Goal: Task Accomplishment & Management: Use online tool/utility

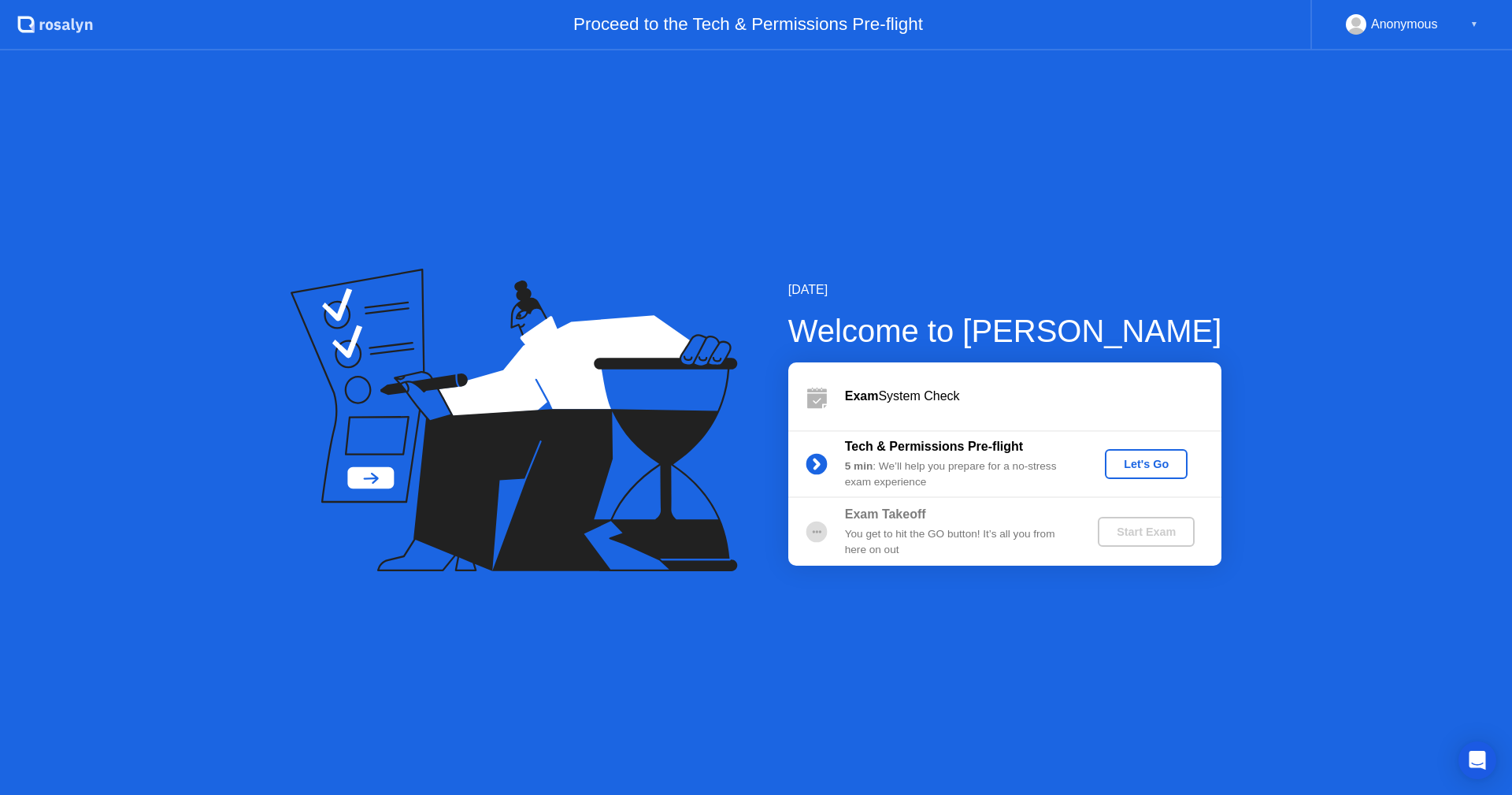
click at [1130, 465] on div "Let's Go" at bounding box center [1147, 464] width 70 height 13
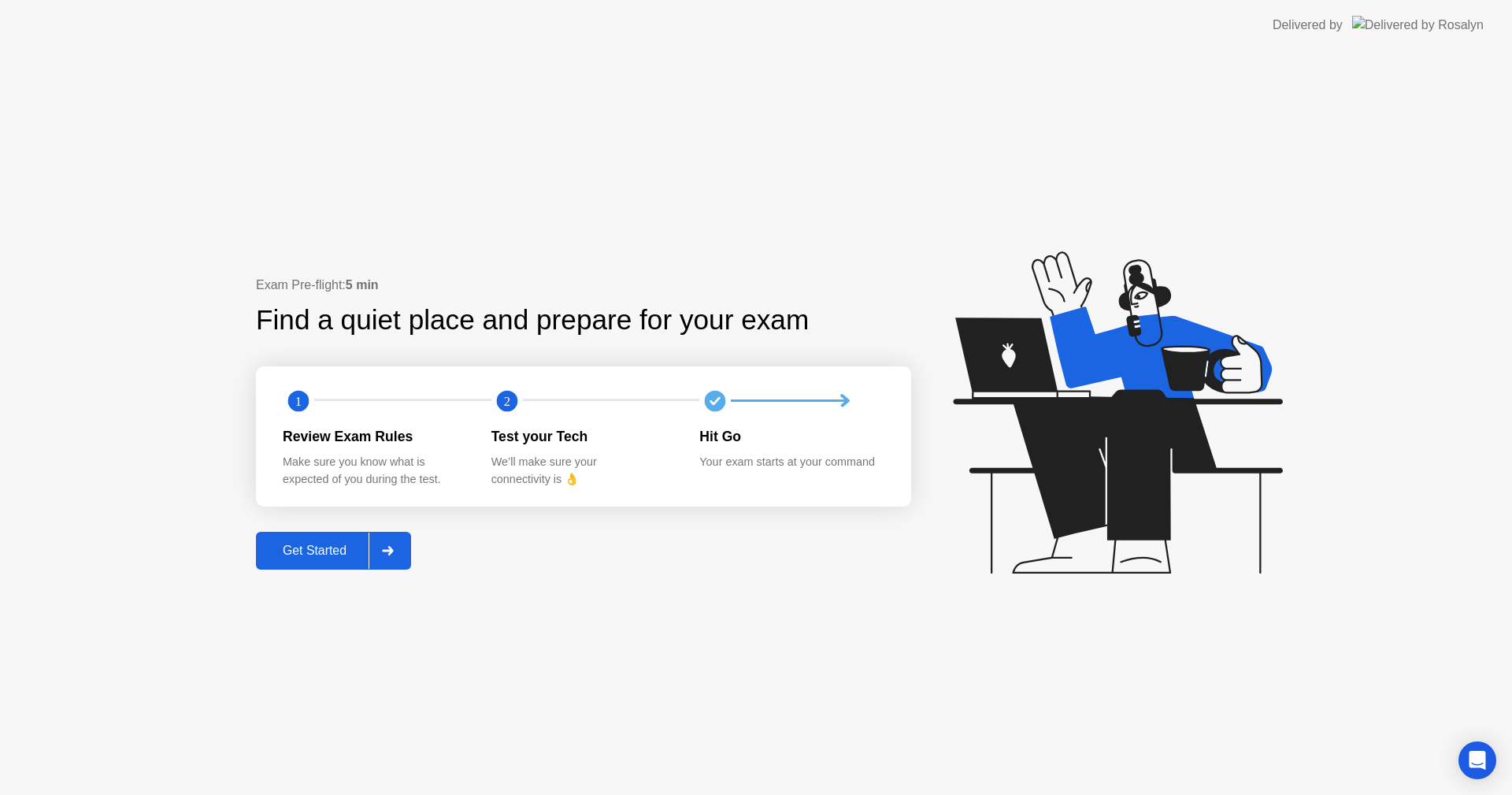
click at [337, 545] on div "Get Started" at bounding box center [314, 551] width 108 height 14
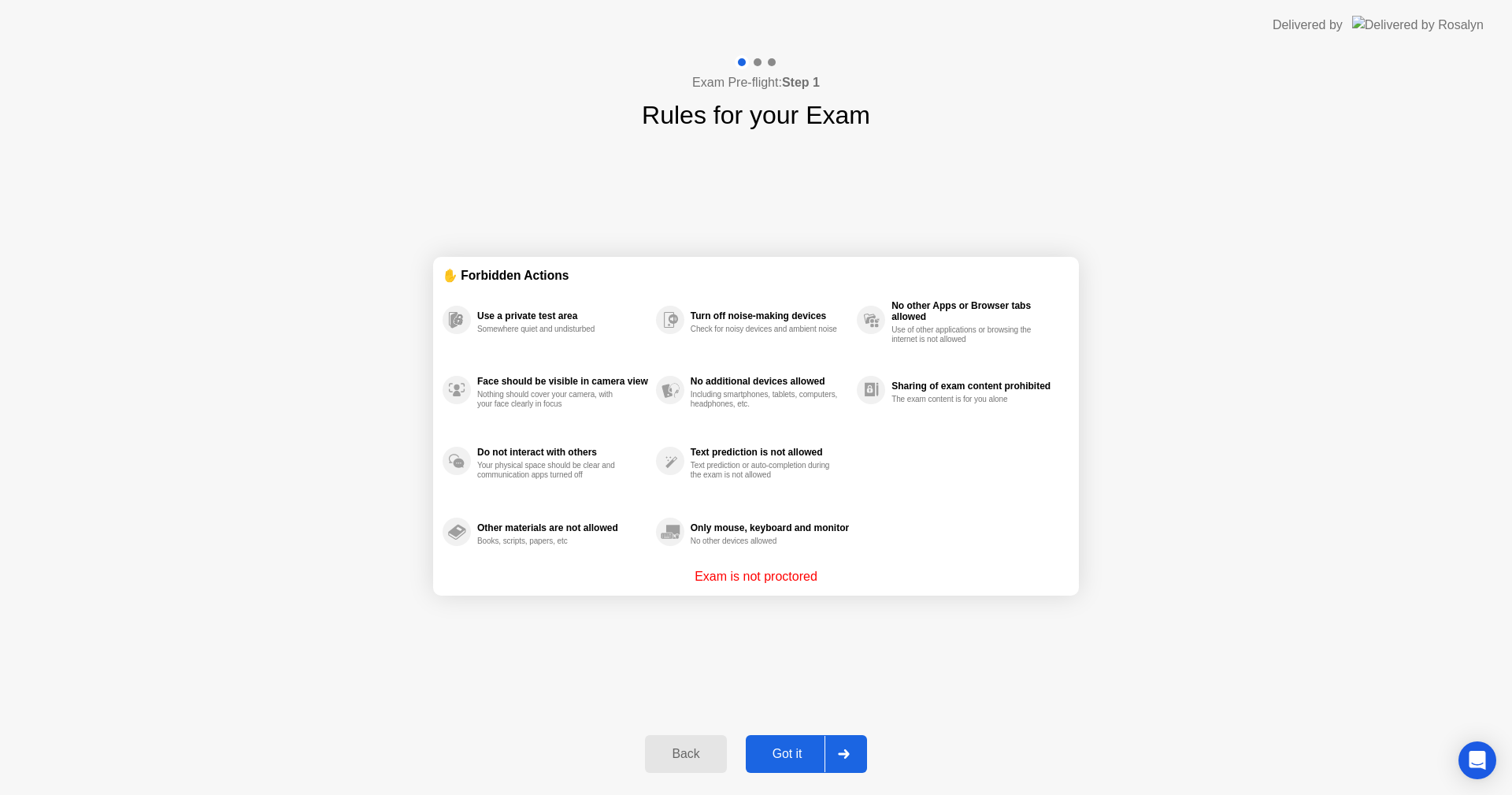
click at [795, 753] on div "Got it" at bounding box center [788, 754] width 74 height 14
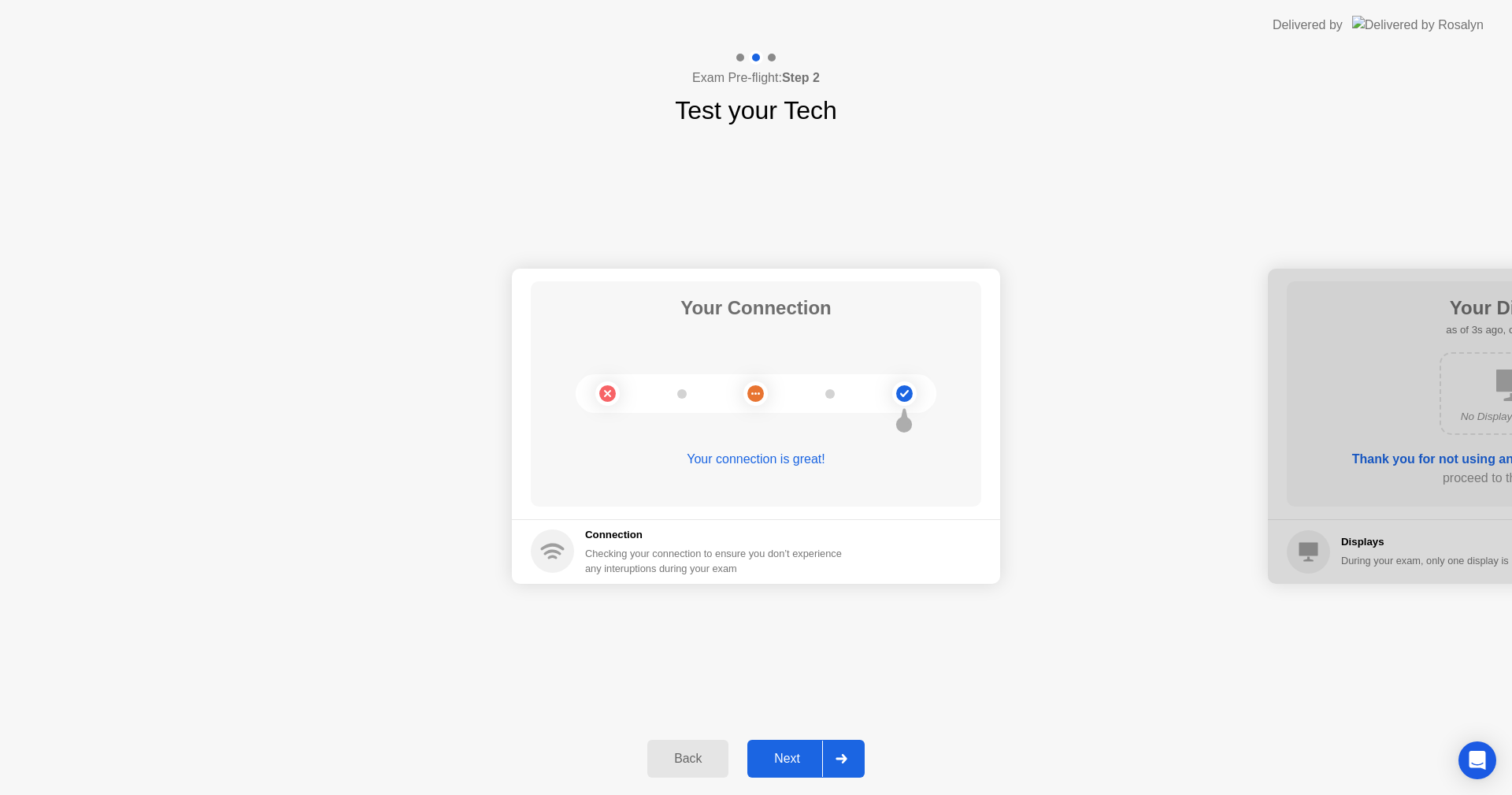
click at [788, 752] on div "Next" at bounding box center [788, 759] width 70 height 14
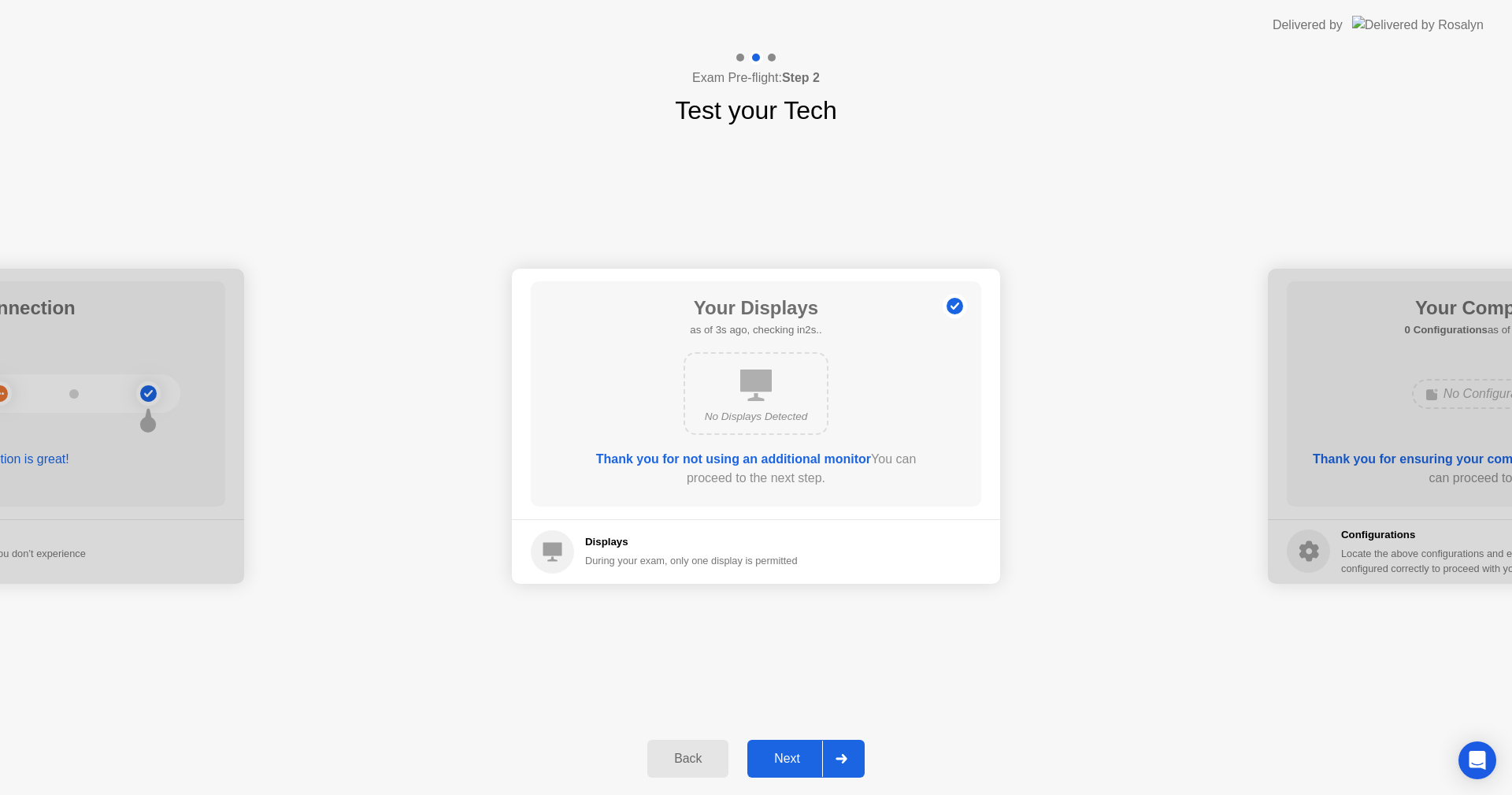
click at [788, 752] on div "Next" at bounding box center [788, 759] width 70 height 14
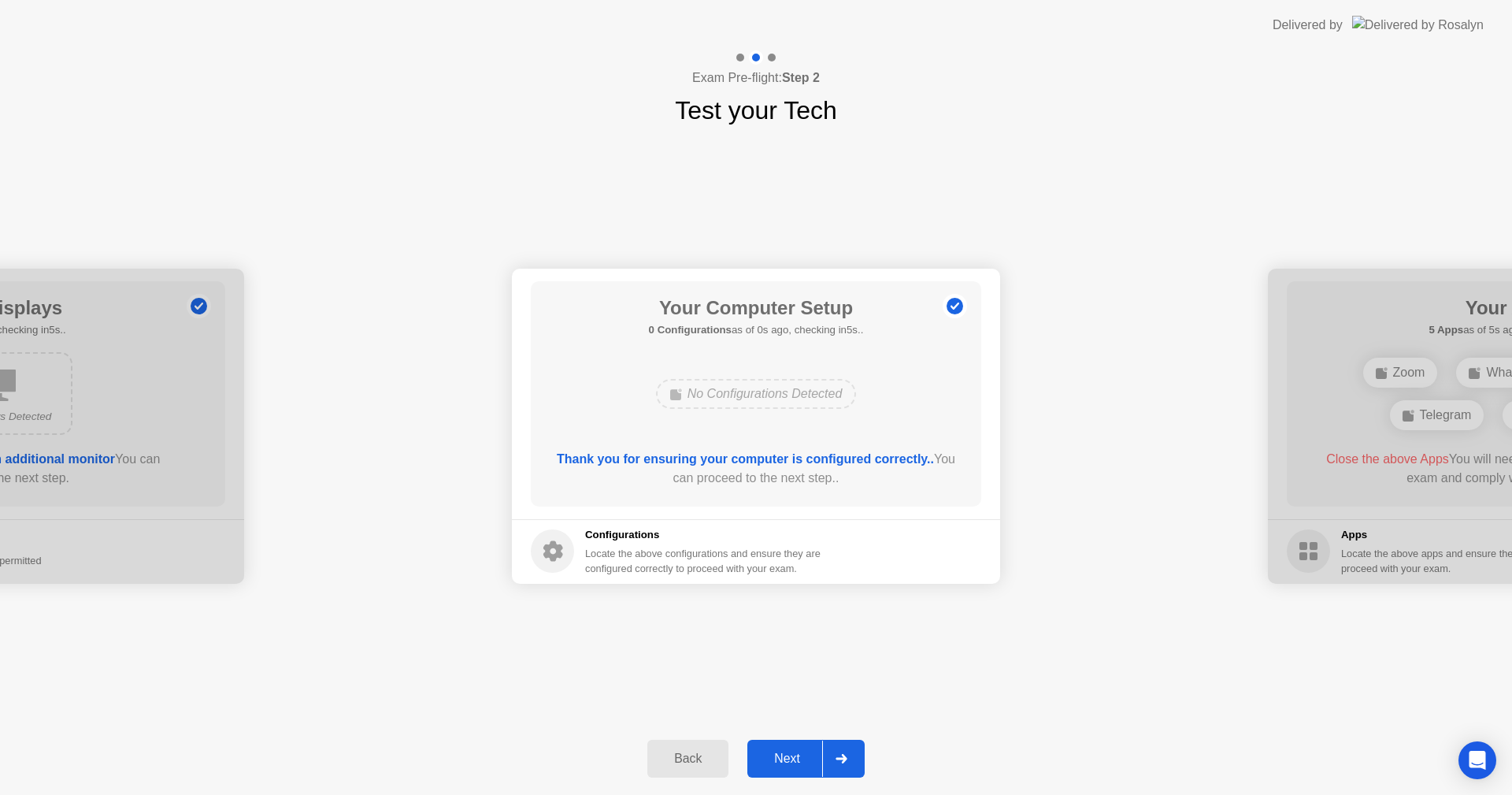
click at [787, 749] on button "Next" at bounding box center [806, 758] width 117 height 38
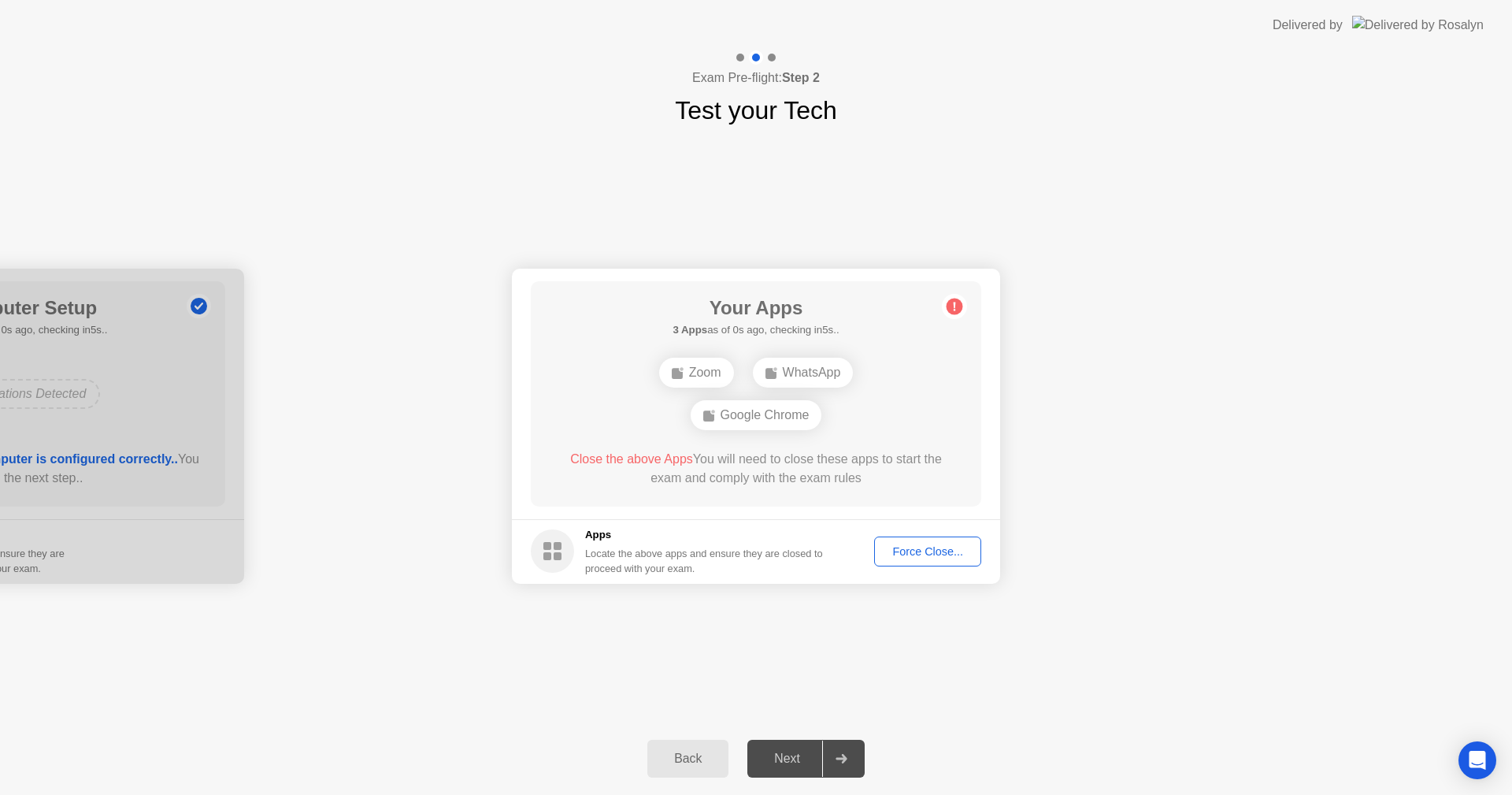
click at [594, 693] on div "Your Connection Your connection is great! Connection Checking your connection t…" at bounding box center [756, 425] width 1512 height 593
click at [926, 552] on div "Force Close..." at bounding box center [927, 552] width 96 height 13
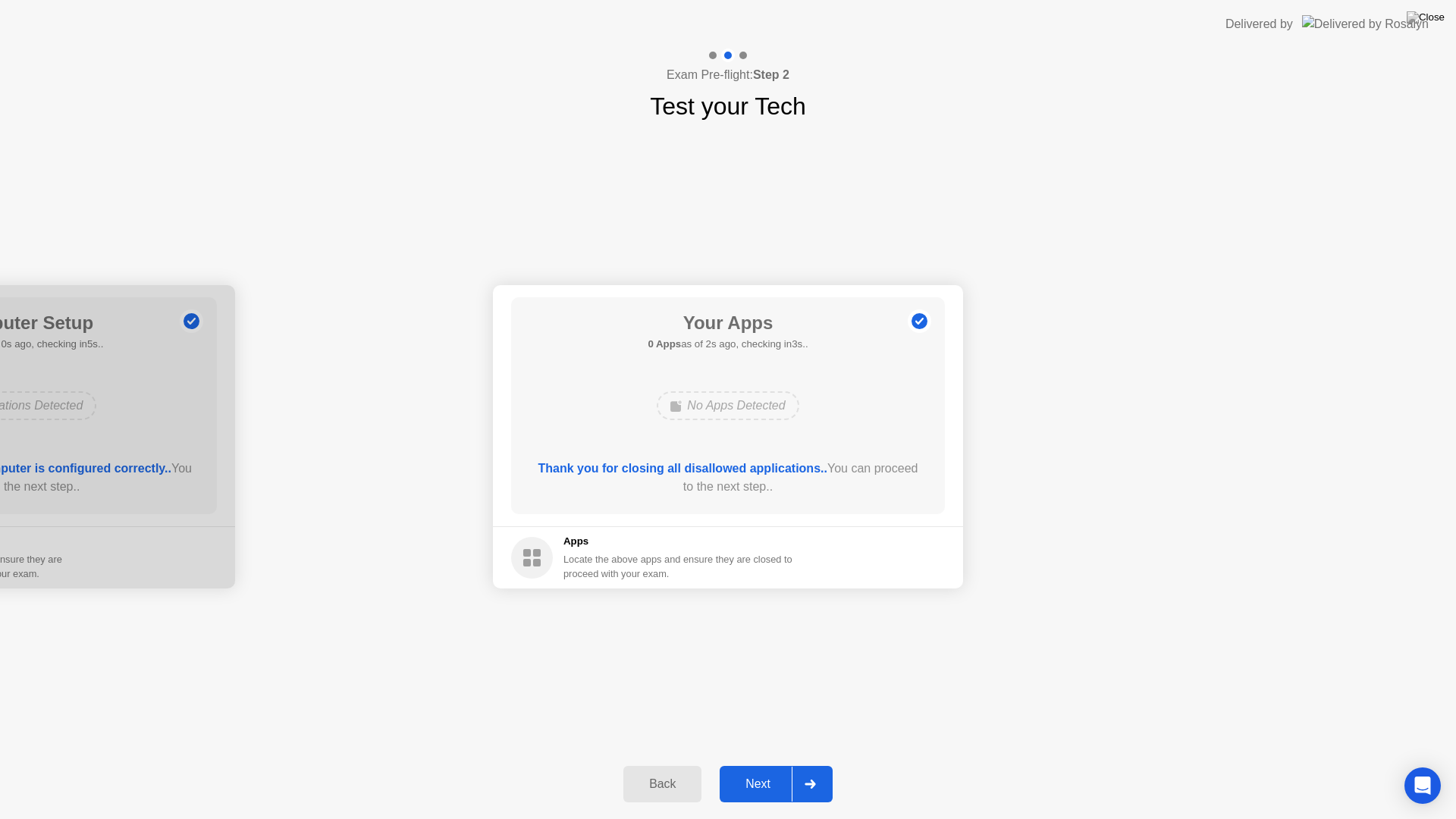
click at [702, 683] on div "Your Connection Your connection is great! Connection Checking your connection t…" at bounding box center [728, 436] width 1456 height 625
click at [773, 764] on div "Next" at bounding box center [758, 784] width 68 height 14
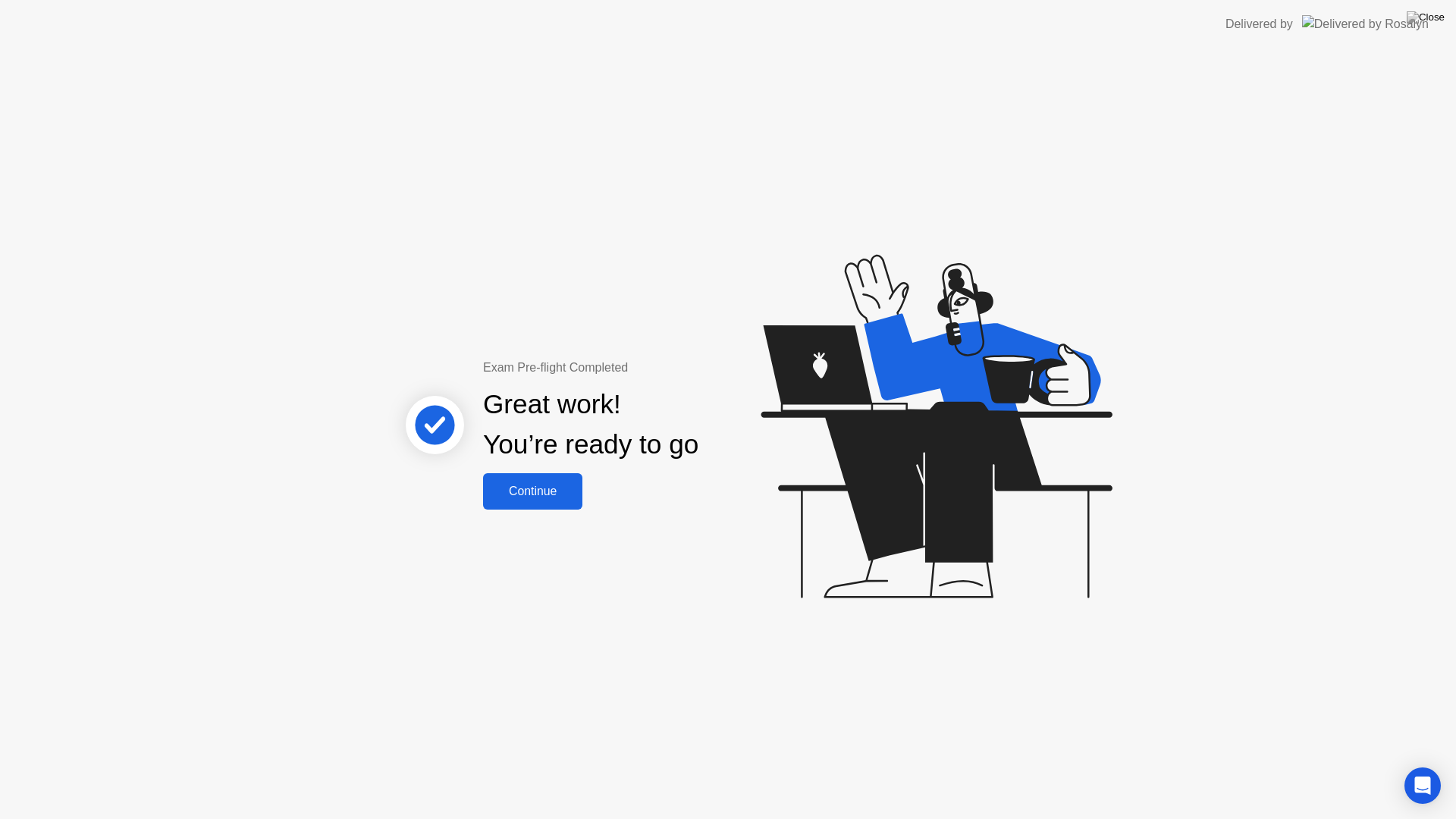
click at [541, 490] on div "Continue" at bounding box center [532, 492] width 90 height 14
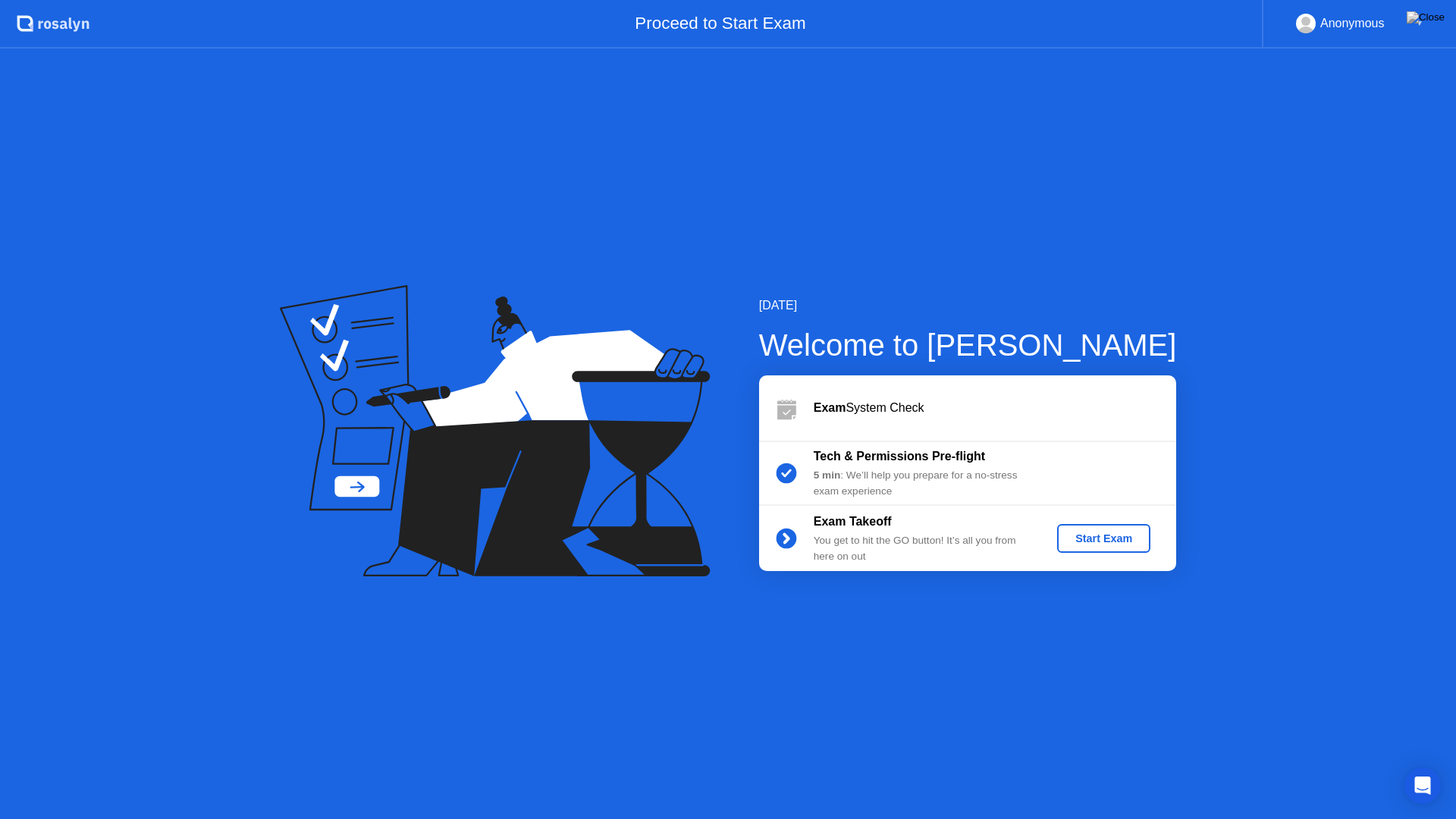
click at [1100, 536] on div "Start Exam" at bounding box center [1104, 539] width 81 height 12
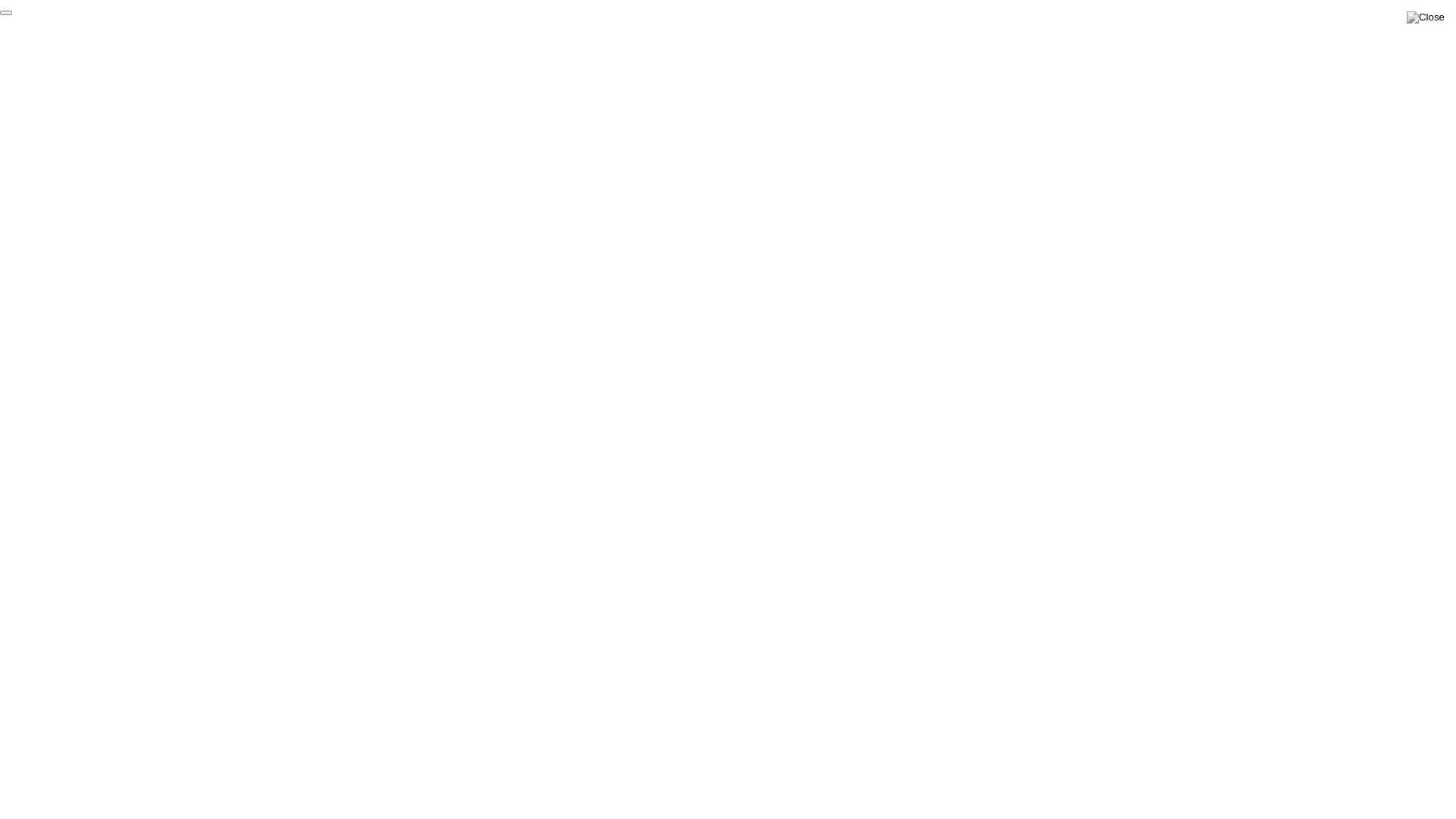
click div "End Proctoring Session"
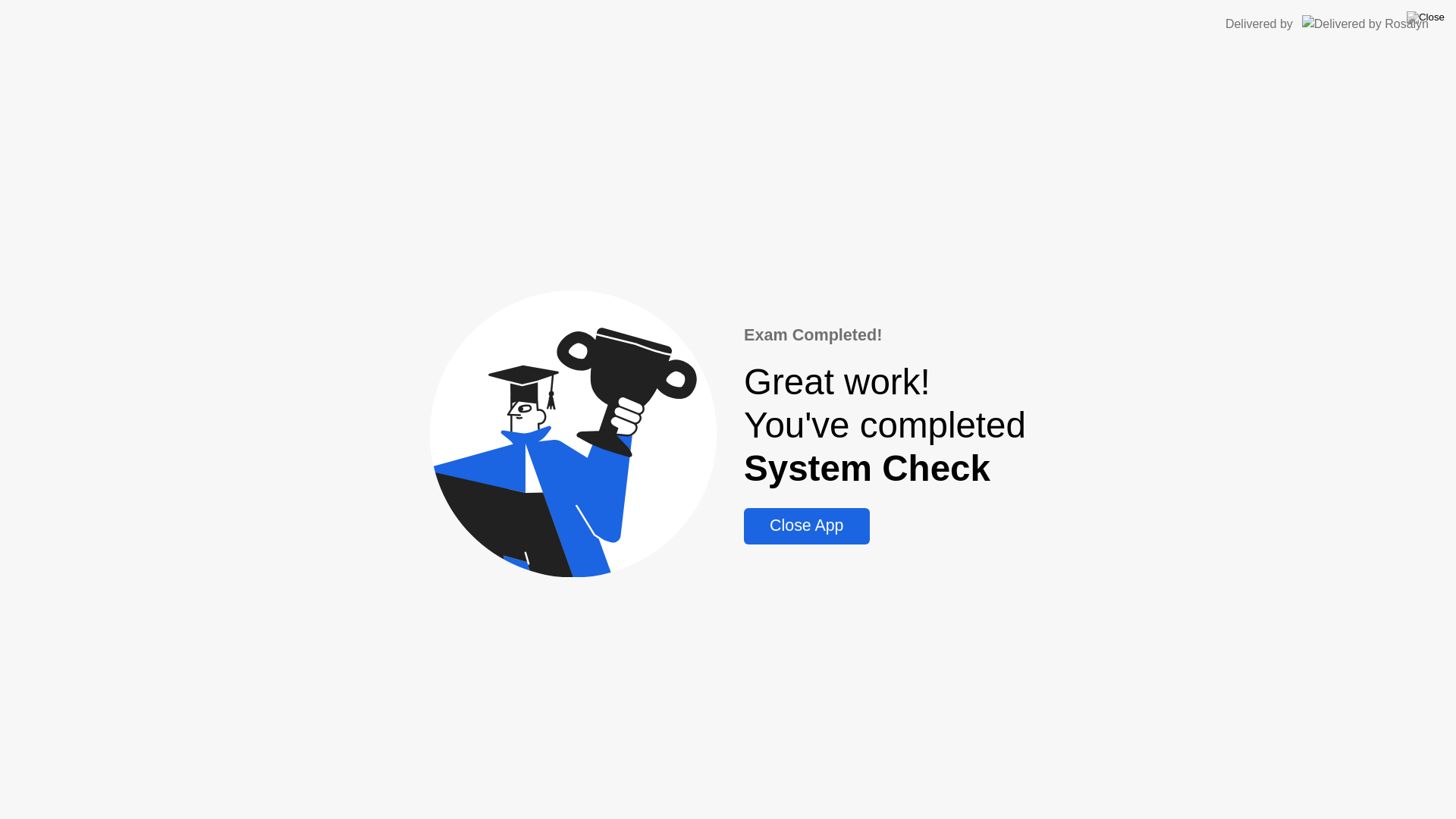
click at [819, 531] on div "Close App" at bounding box center [806, 526] width 116 height 19
